Goal: Information Seeking & Learning: Learn about a topic

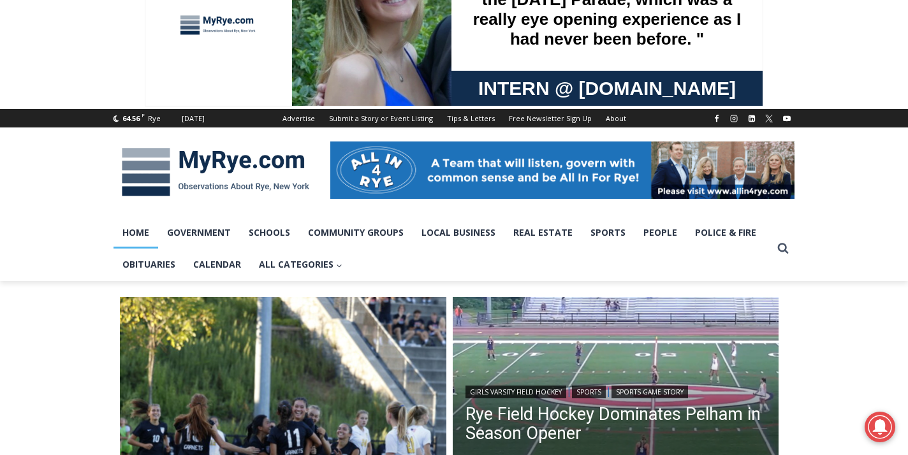
click at [275, 418] on img "Read More Girls Soccer Scores Four Straight to Down Pelham" at bounding box center [283, 460] width 326 height 326
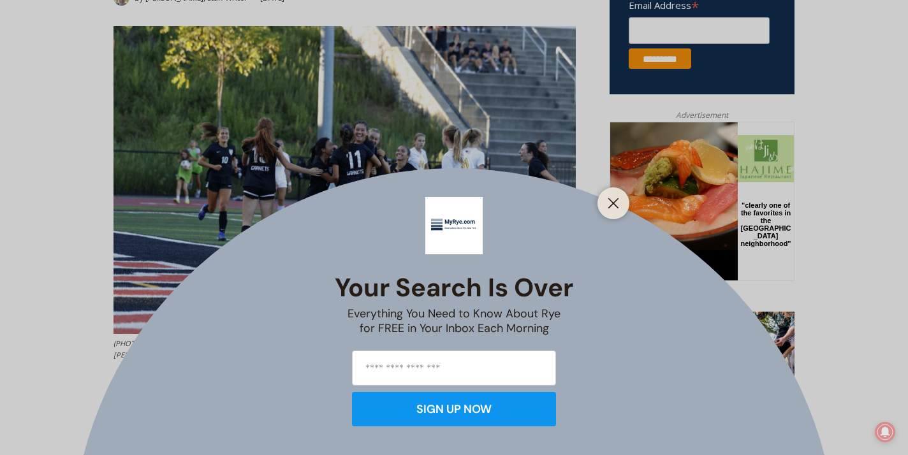
scroll to position [539, 0]
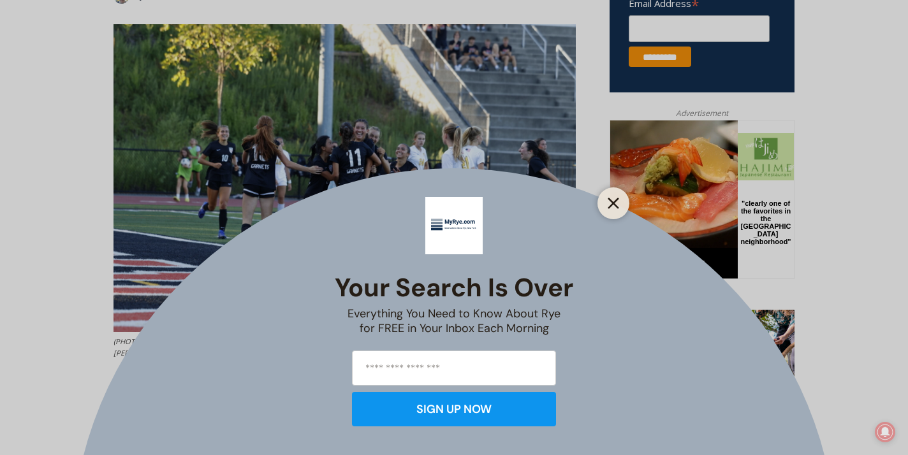
click at [616, 212] on button "Close" at bounding box center [613, 203] width 18 height 18
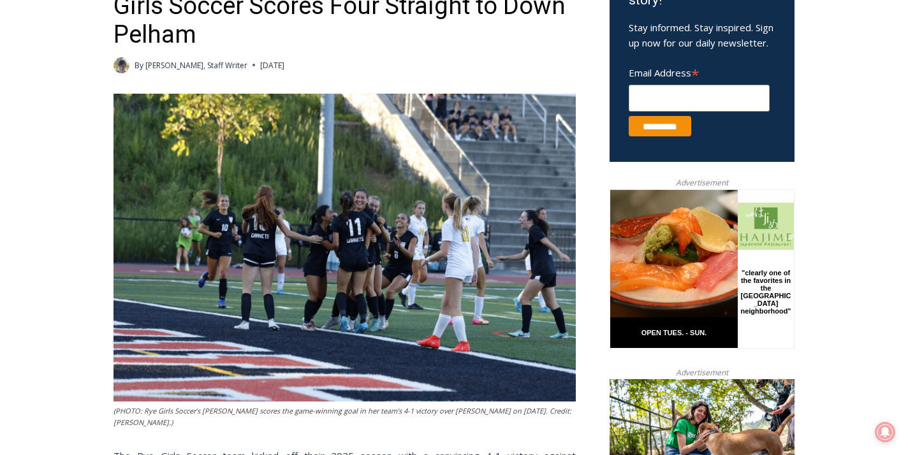
scroll to position [469, 0]
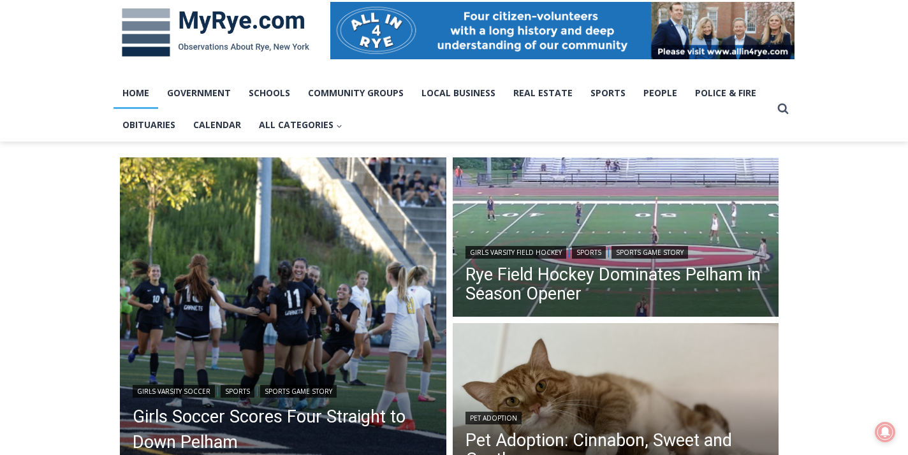
scroll to position [218, 0]
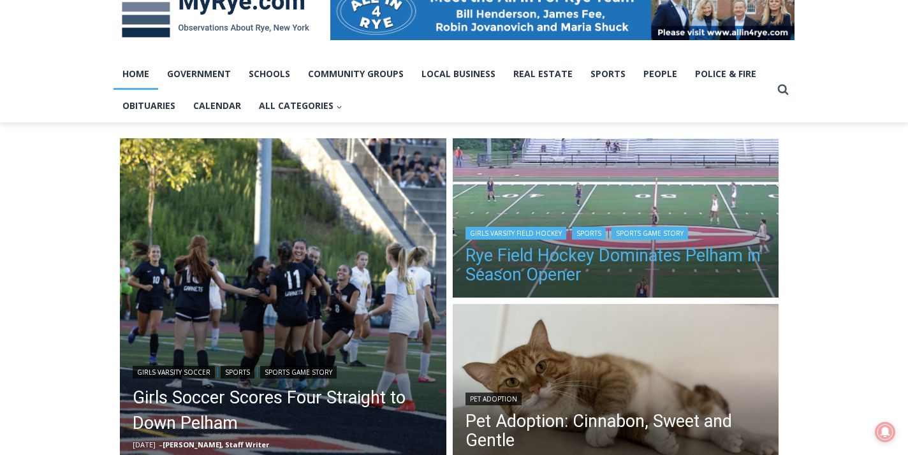
click at [698, 257] on link "Rye Field Hockey Dominates Pelham in Season Opener" at bounding box center [615, 265] width 301 height 38
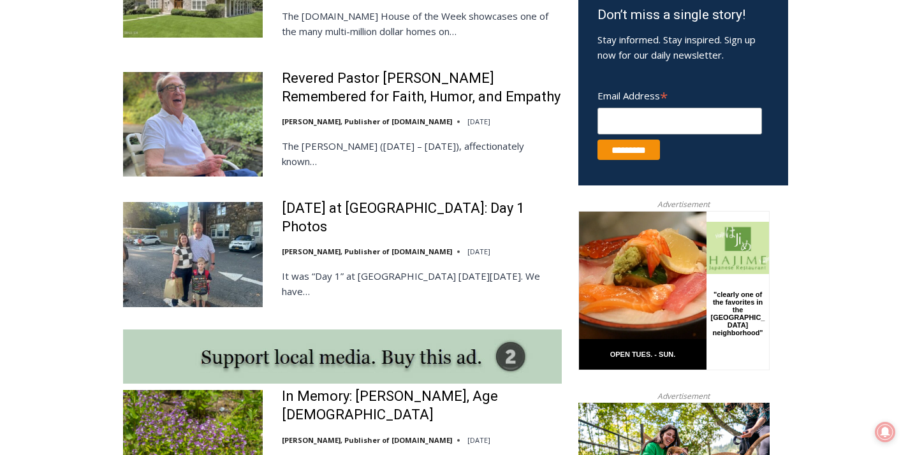
scroll to position [852, 0]
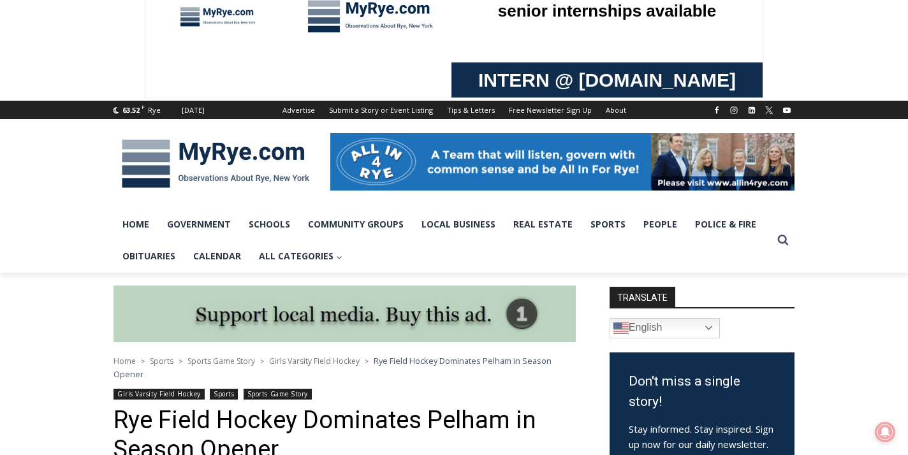
scroll to position [60, 0]
